Goal: Task Accomplishment & Management: Use online tool/utility

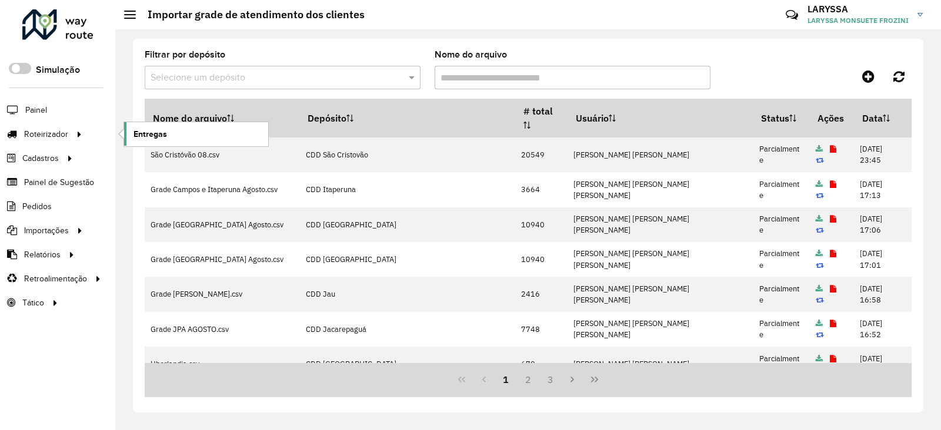
click at [147, 138] on span "Entregas" at bounding box center [150, 134] width 34 height 12
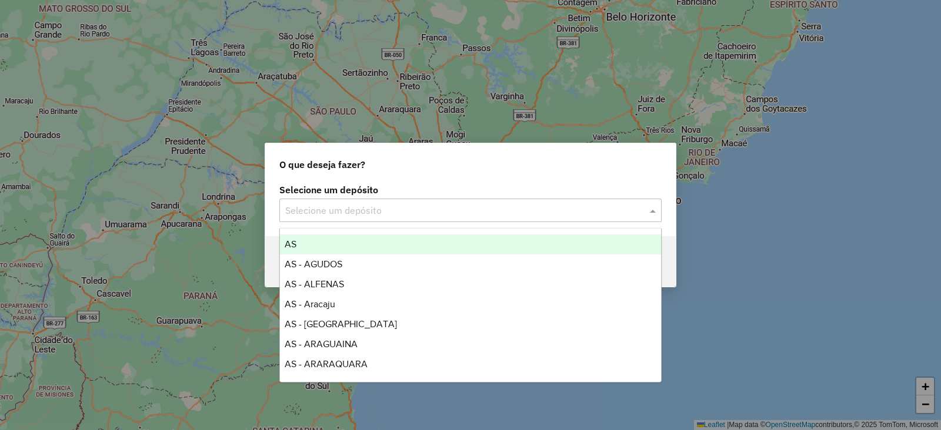
click at [338, 212] on input "text" at bounding box center [458, 211] width 347 height 14
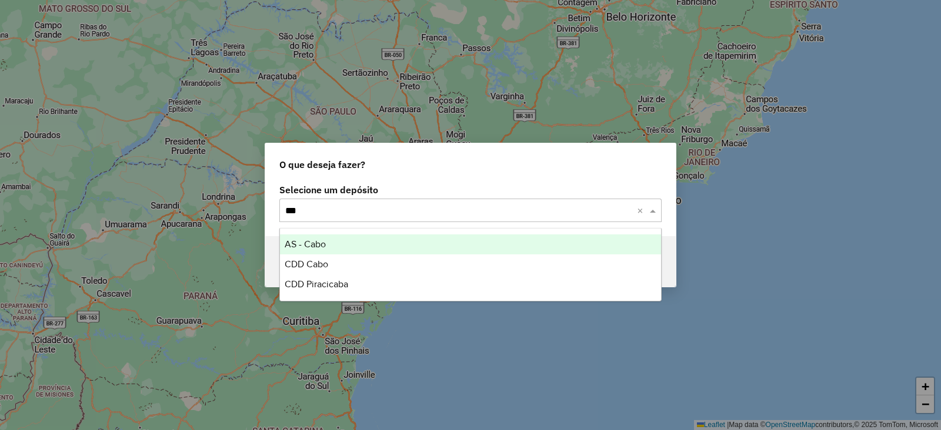
type input "****"
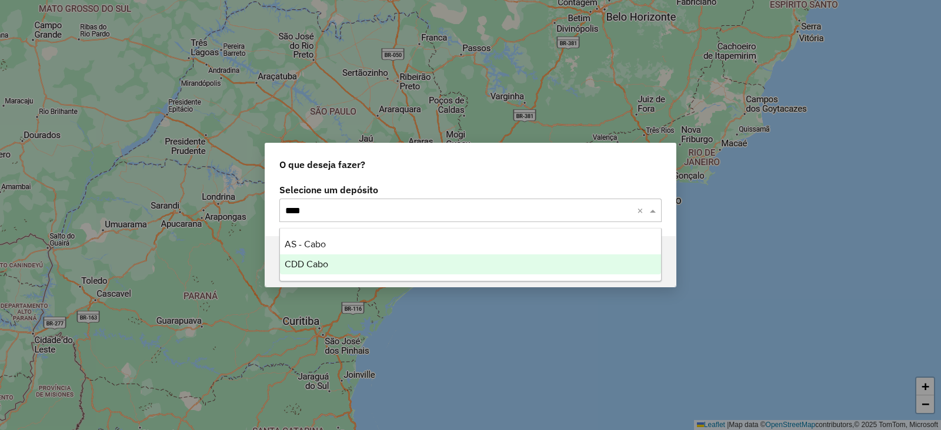
click at [298, 266] on span "CDD Cabo" at bounding box center [307, 264] width 44 height 10
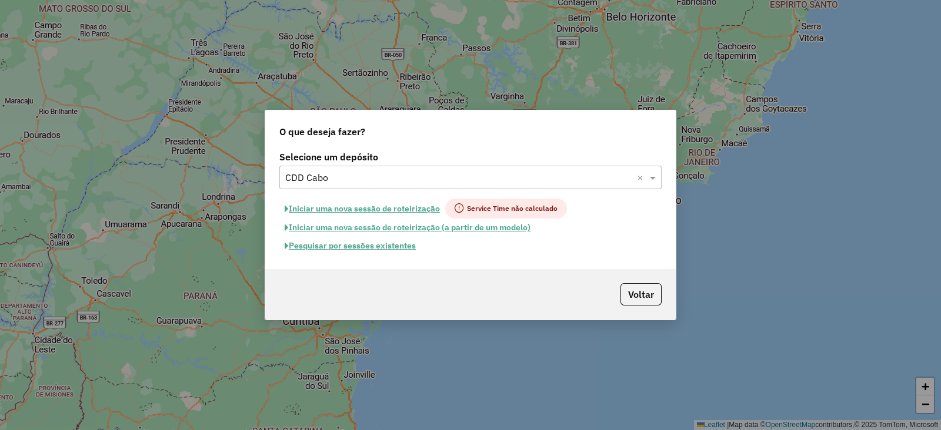
click at [357, 249] on button "Pesquisar por sessões existentes" at bounding box center [350, 246] width 142 height 18
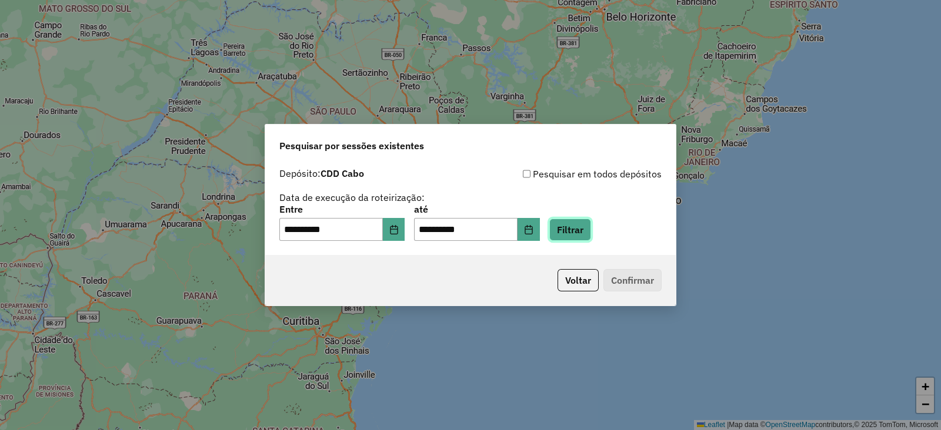
click at [591, 234] on button "Filtrar" at bounding box center [570, 230] width 42 height 22
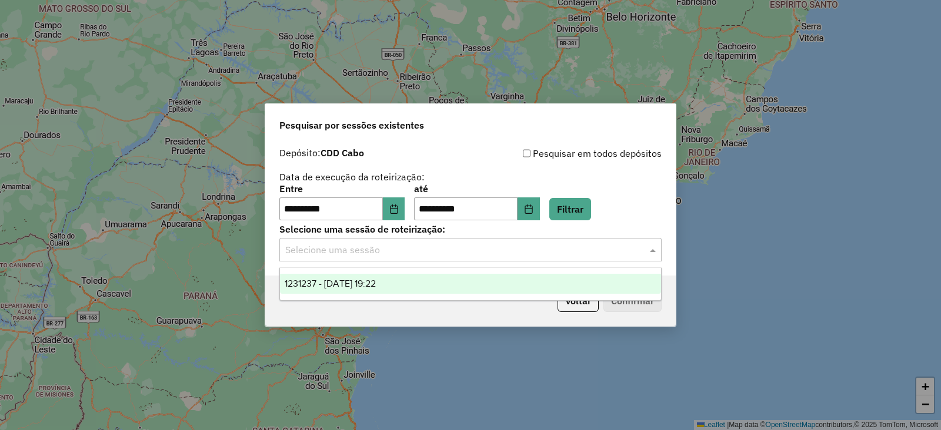
click at [403, 254] on input "text" at bounding box center [458, 250] width 347 height 14
click at [366, 283] on span "1231237 - [DATE] 19:22" at bounding box center [330, 284] width 91 height 10
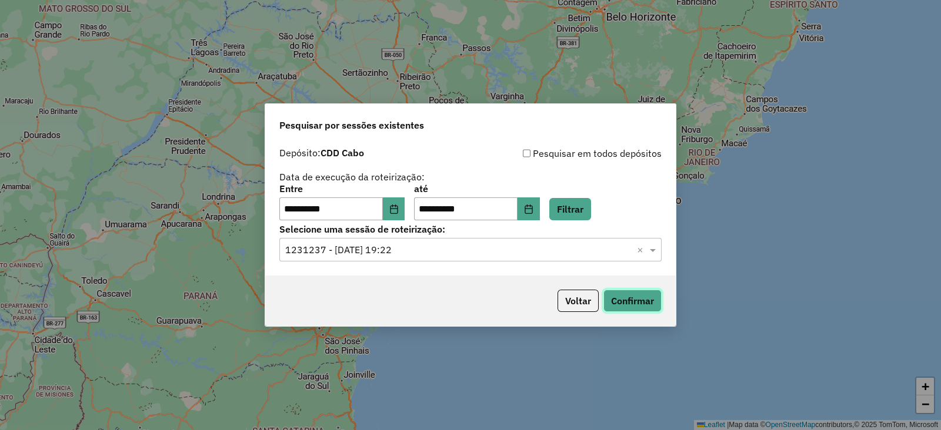
click at [629, 306] on button "Confirmar" at bounding box center [632, 301] width 58 height 22
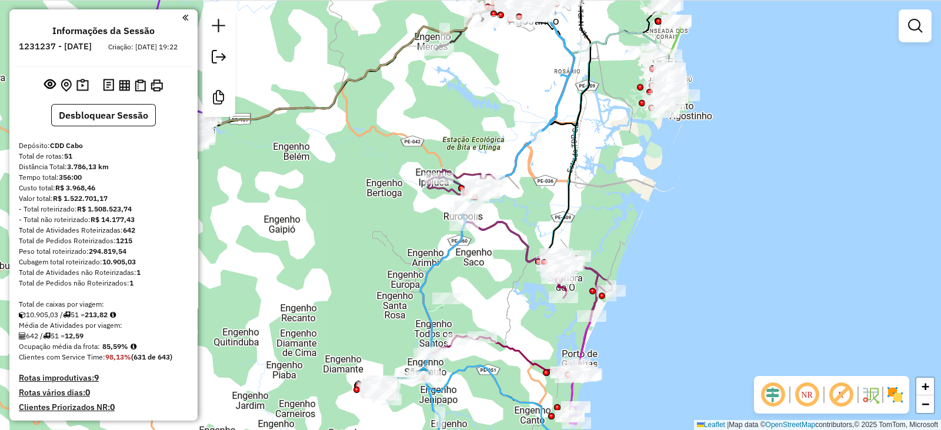
click at [771, 392] on em at bounding box center [772, 395] width 28 height 28
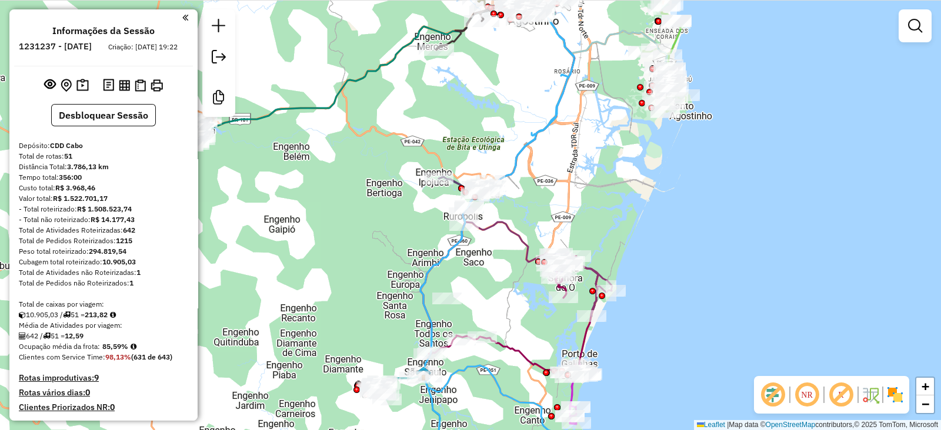
click at [840, 393] on em at bounding box center [841, 395] width 28 height 28
click at [894, 395] on img at bounding box center [894, 395] width 19 height 19
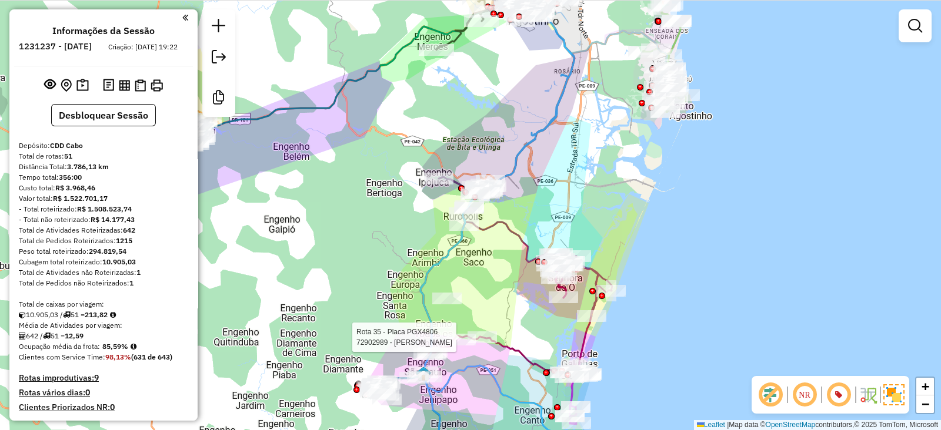
select select "**********"
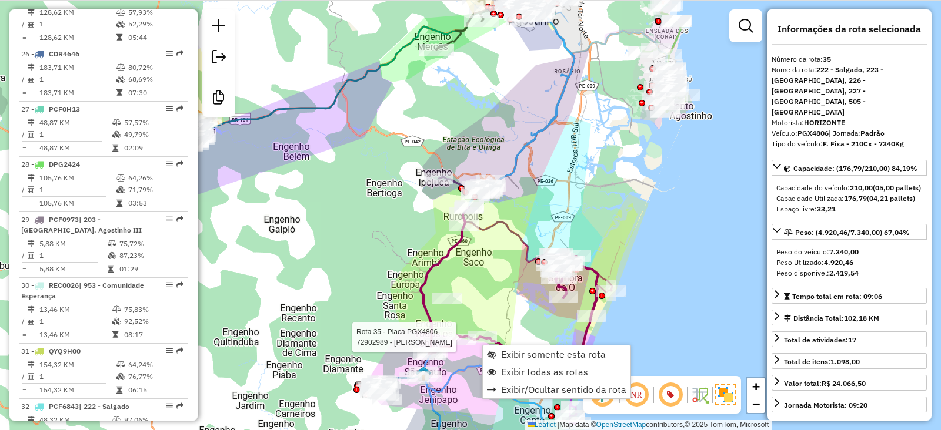
scroll to position [2589, 0]
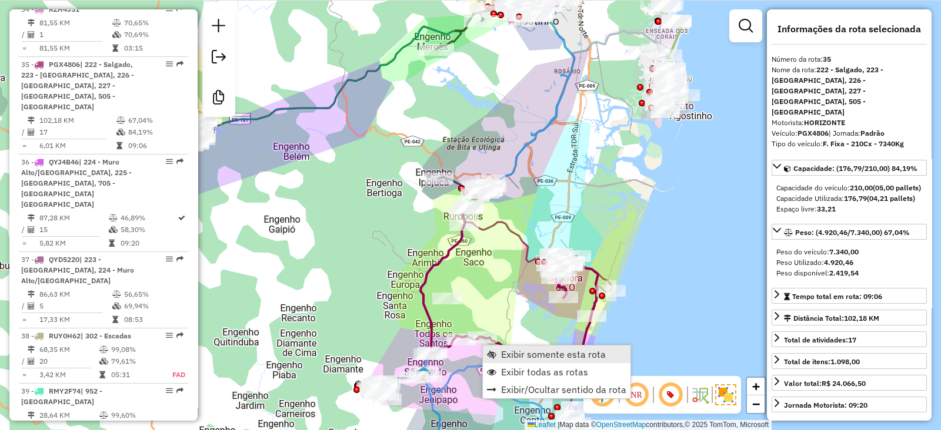
click at [570, 355] on span "Exibir somente esta rota" at bounding box center [553, 354] width 105 height 9
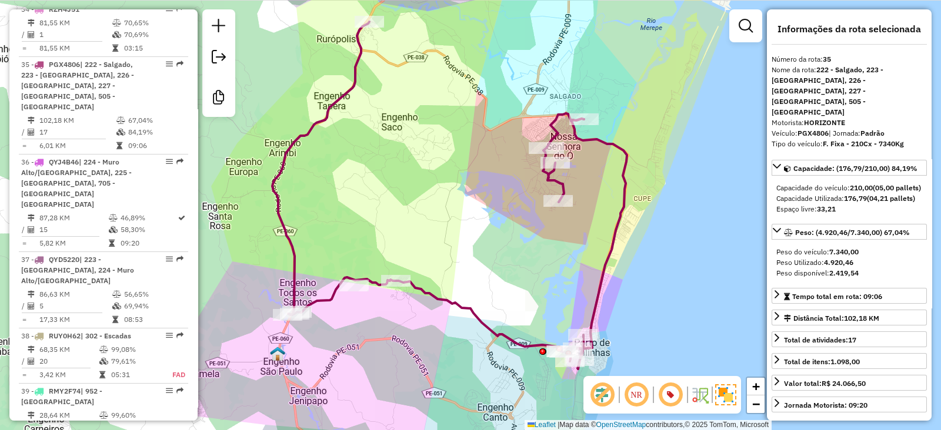
drag, startPoint x: 551, startPoint y: 322, endPoint x: 517, endPoint y: 298, distance: 41.9
click at [517, 298] on div "Janela de atendimento Grade de atendimento Capacidade Transportadoras Veículos …" at bounding box center [470, 215] width 941 height 430
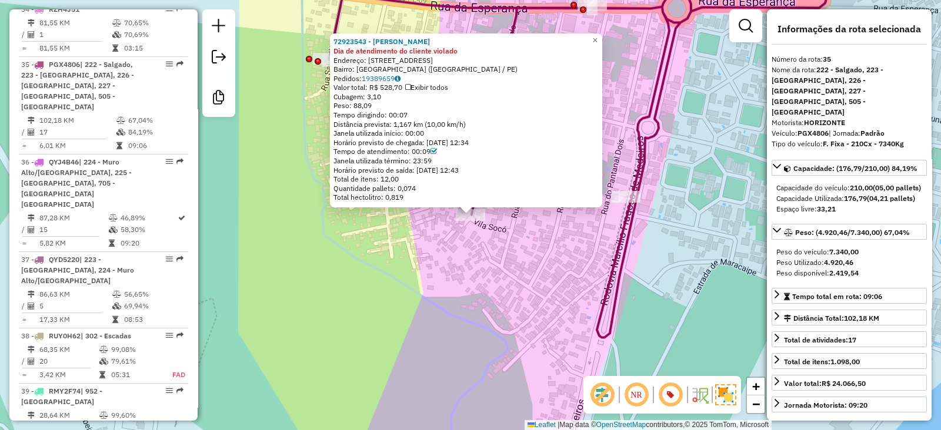
click at [561, 300] on div "72923543 - JONATHAN FABIANO Dia de atendimento do cliente violado Endereço: Rua…" at bounding box center [470, 215] width 941 height 430
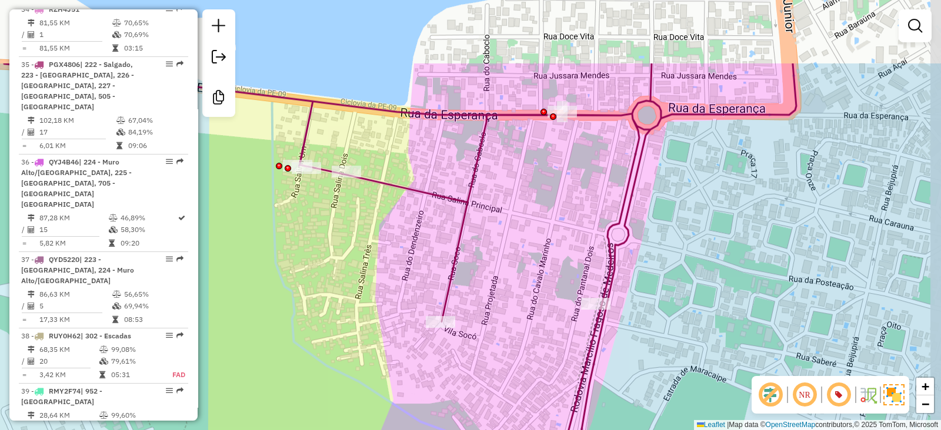
drag, startPoint x: 562, startPoint y: 301, endPoint x: 534, endPoint y: 416, distance: 118.1
click at [534, 416] on div "Janela de atendimento Grade de atendimento Capacidade Transportadoras Veículos …" at bounding box center [470, 215] width 941 height 430
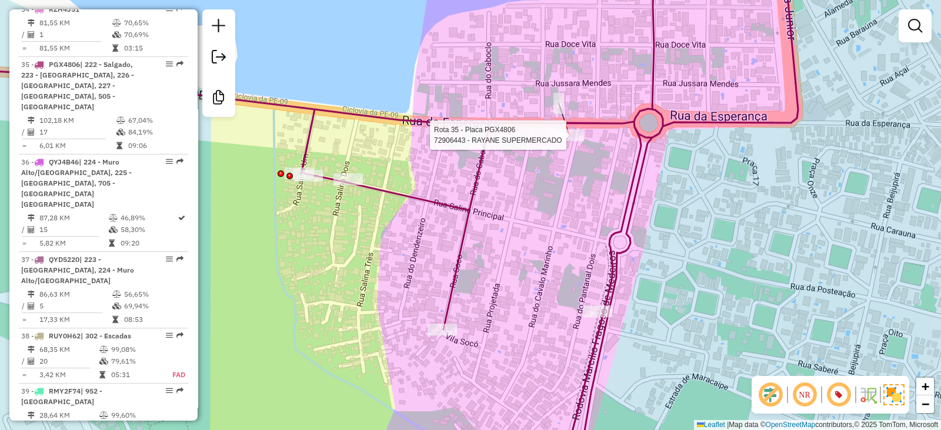
select select "**********"
